Goal: Register for event/course

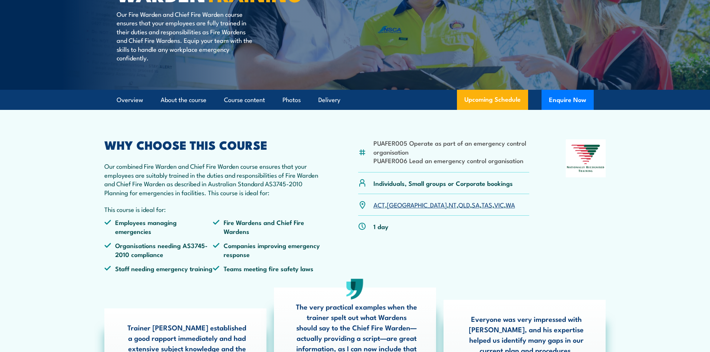
scroll to position [112, 0]
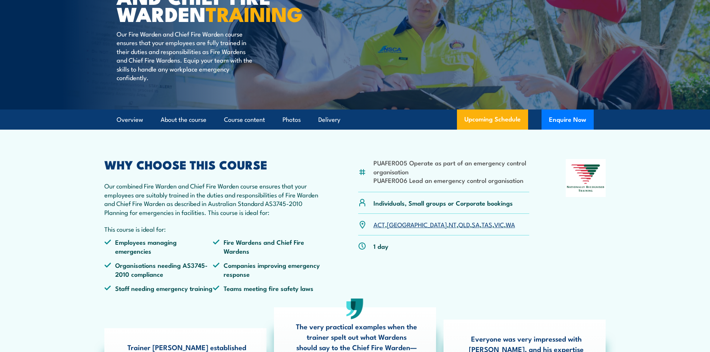
click at [494, 229] on link "VIC" at bounding box center [499, 224] width 10 height 9
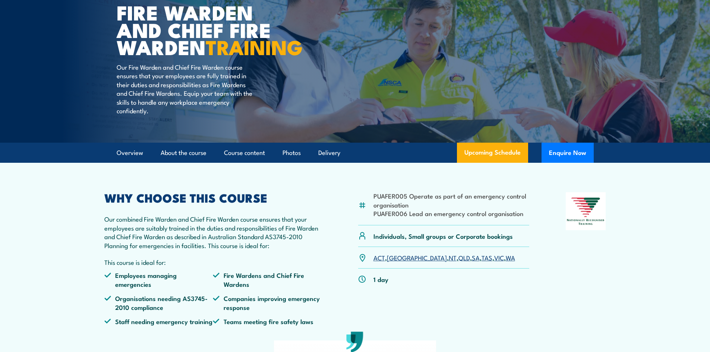
scroll to position [53, 0]
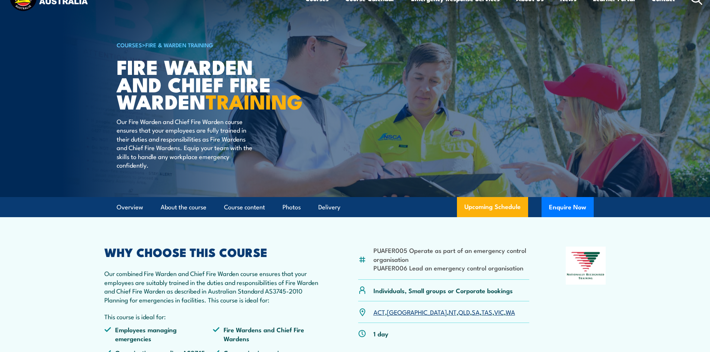
scroll to position [37, 0]
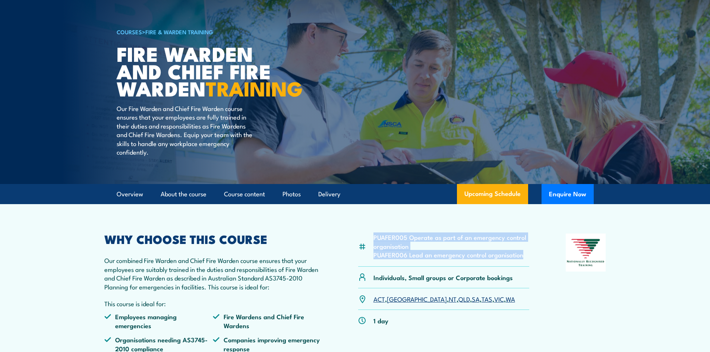
drag, startPoint x: 522, startPoint y: 270, endPoint x: 372, endPoint y: 253, distance: 150.8
click at [372, 253] on div "PUAFER005 Operate as part of an emergency control organisation PUAFER006 Lead a…" at bounding box center [443, 250] width 171 height 33
copy ul "PUAFER005 Operate as part of an emergency control organisation PUAFER006 Lead a…"
